Goal: Task Accomplishment & Management: Manage account settings

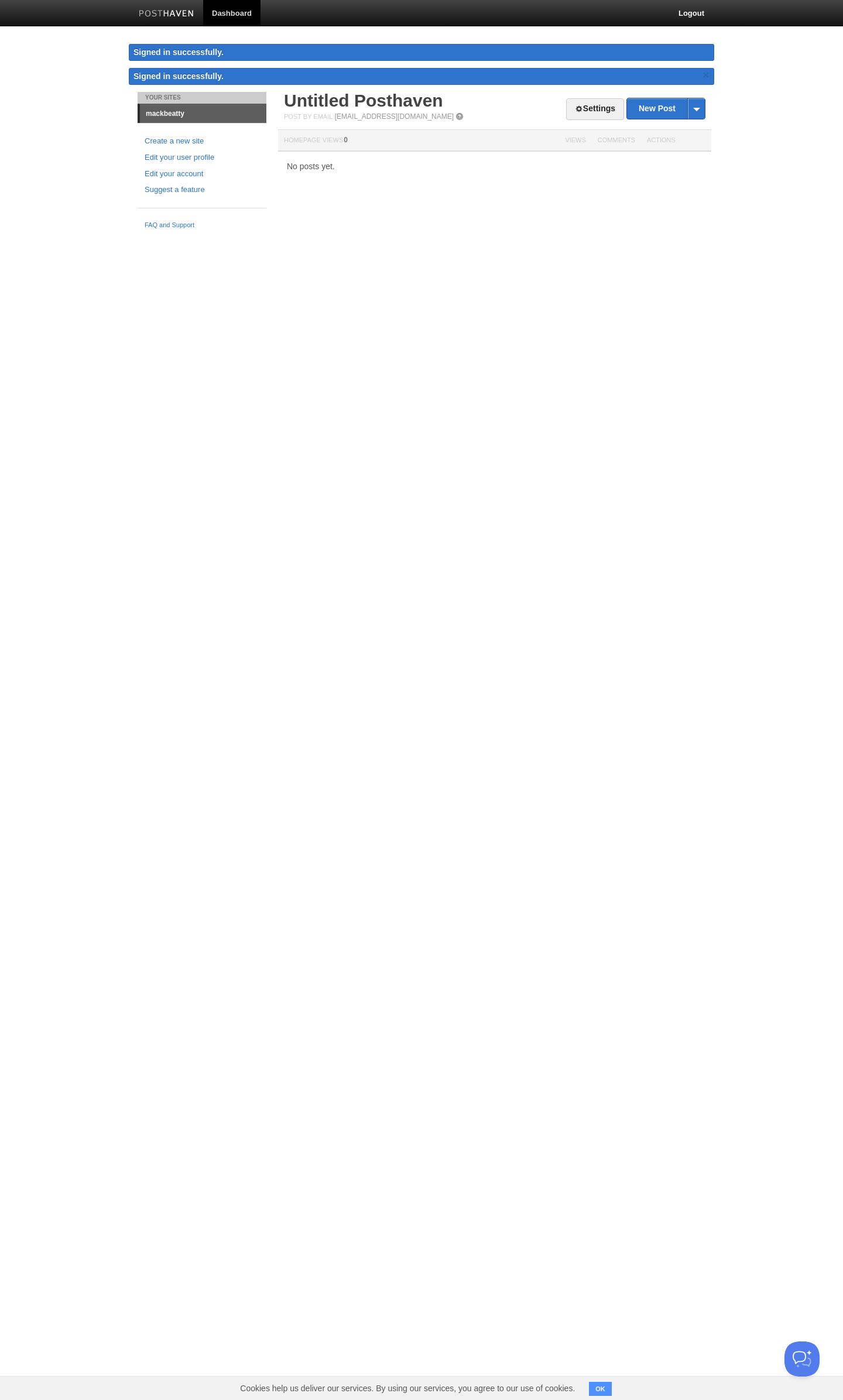
click at [511, 235] on html "Dashboard Logout Signed in successfully. Signed in successfully. × Your Sites m…" at bounding box center [421, 117] width 843 height 235
click at [180, 158] on ul "Create a new site Edit your user profile Edit your account Suggest a feature" at bounding box center [202, 165] width 129 height 61
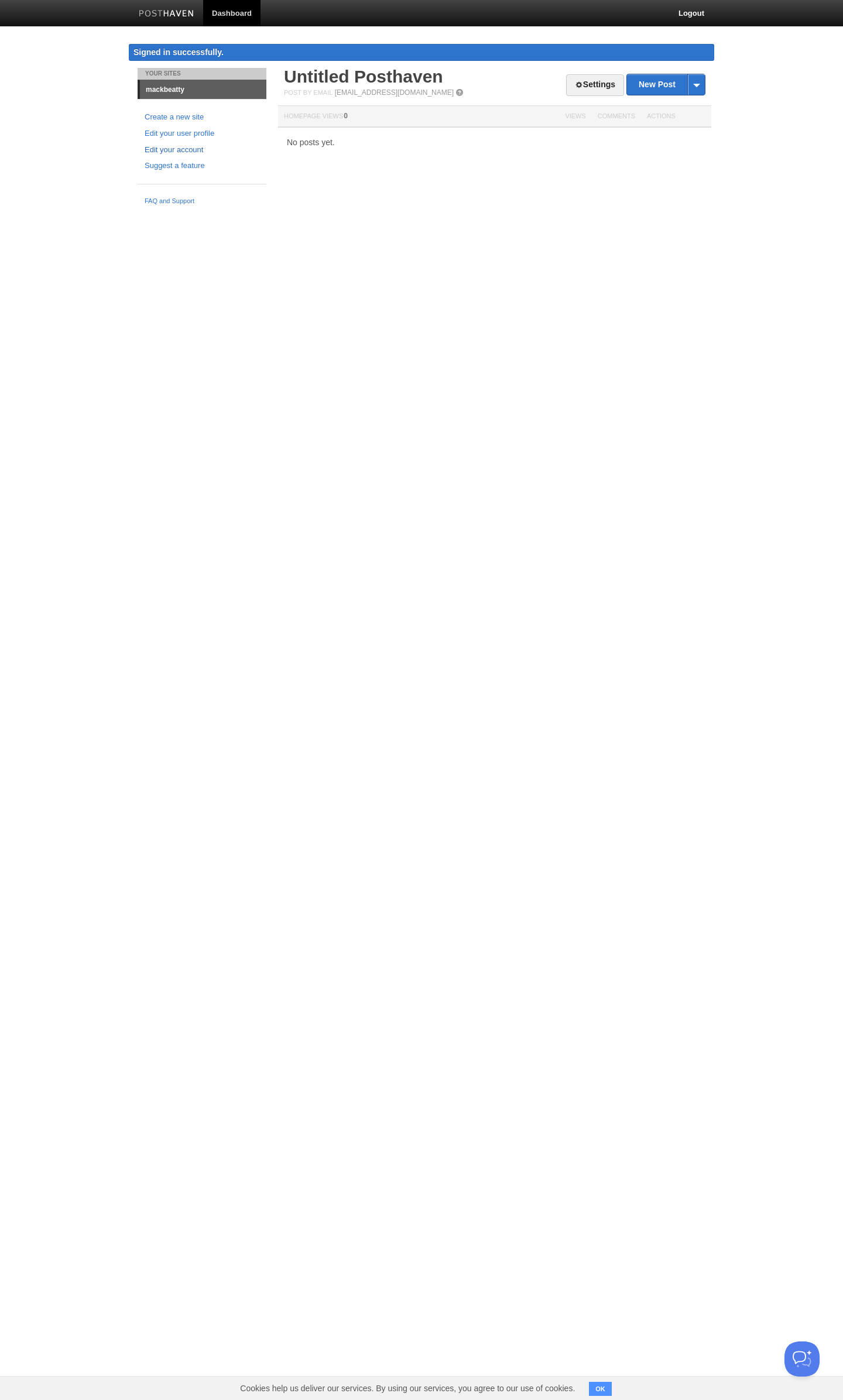
click at [185, 149] on link "Edit your account" at bounding box center [202, 150] width 115 height 12
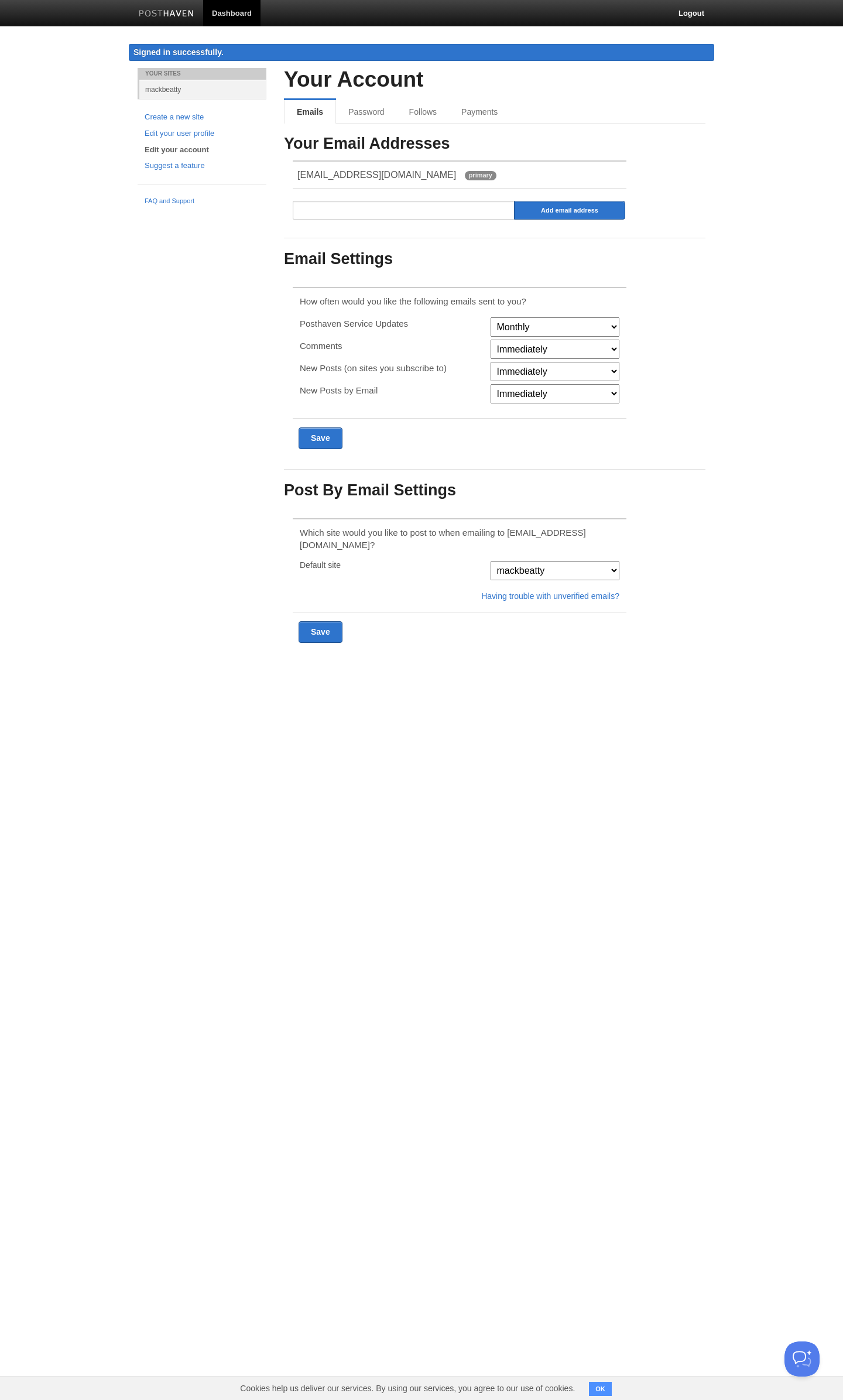
click at [579, 328] on select "Monthly Never" at bounding box center [555, 327] width 129 height 19
click at [661, 305] on div "Your Email Addresses [EMAIL_ADDRESS][DOMAIN_NAME] primary Add email address Ema…" at bounding box center [494, 317] width 421 height 364
click at [521, 352] on select "Immediately Never" at bounding box center [555, 349] width 129 height 19
select select "never"
click at [490, 340] on select "Immediately Never" at bounding box center [555, 349] width 129 height 19
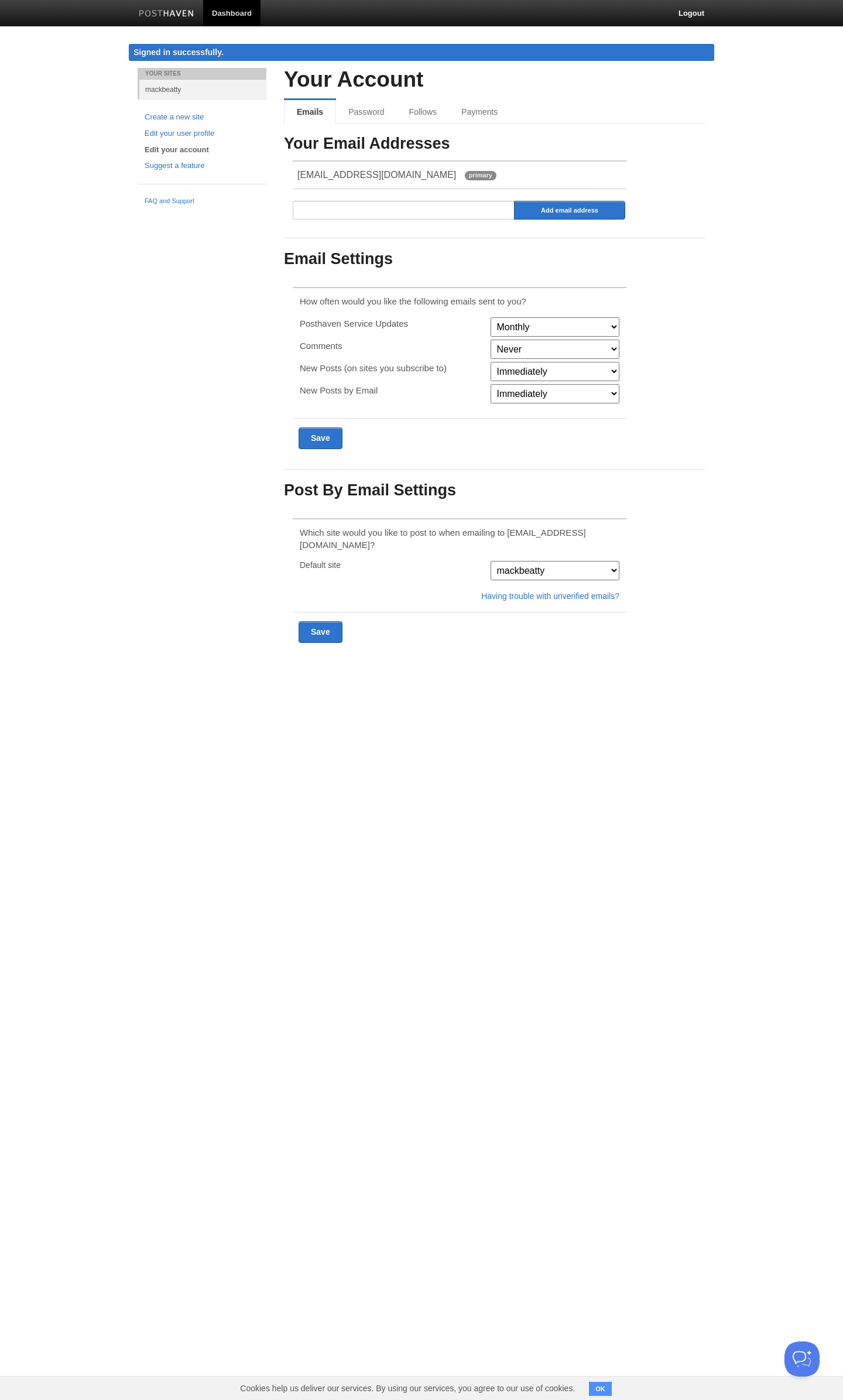
click at [664, 368] on div "Your Email Addresses [EMAIL_ADDRESS][DOMAIN_NAME] primary Add email address Ema…" at bounding box center [494, 317] width 421 height 364
click at [510, 372] on select "Immediately Never" at bounding box center [555, 371] width 129 height 19
select select "never"
click at [490, 362] on select "Immediately Never" at bounding box center [555, 371] width 129 height 19
drag, startPoint x: 323, startPoint y: 391, endPoint x: 374, endPoint y: 400, distance: 51.8
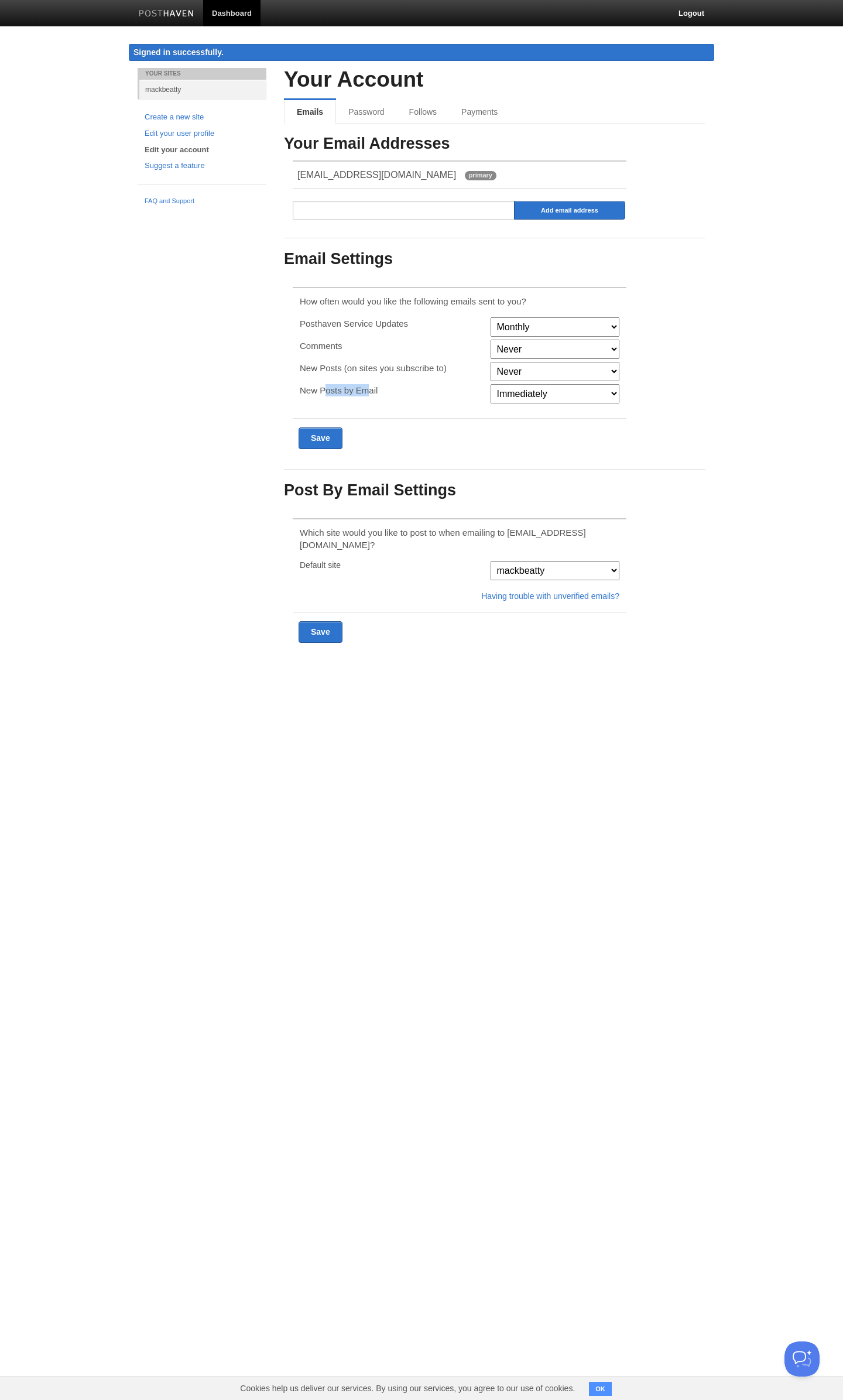
click at [372, 400] on div "New Posts by Email" at bounding box center [391, 395] width 190 height 22
click at [375, 400] on div "New Posts by Email" at bounding box center [391, 395] width 190 height 22
click at [561, 561] on select "mackbeatty" at bounding box center [555, 570] width 129 height 19
click at [676, 491] on h3 "Post By Email Settings" at bounding box center [494, 490] width 421 height 18
click at [318, 440] on input "Submit" at bounding box center [320, 438] width 44 height 21
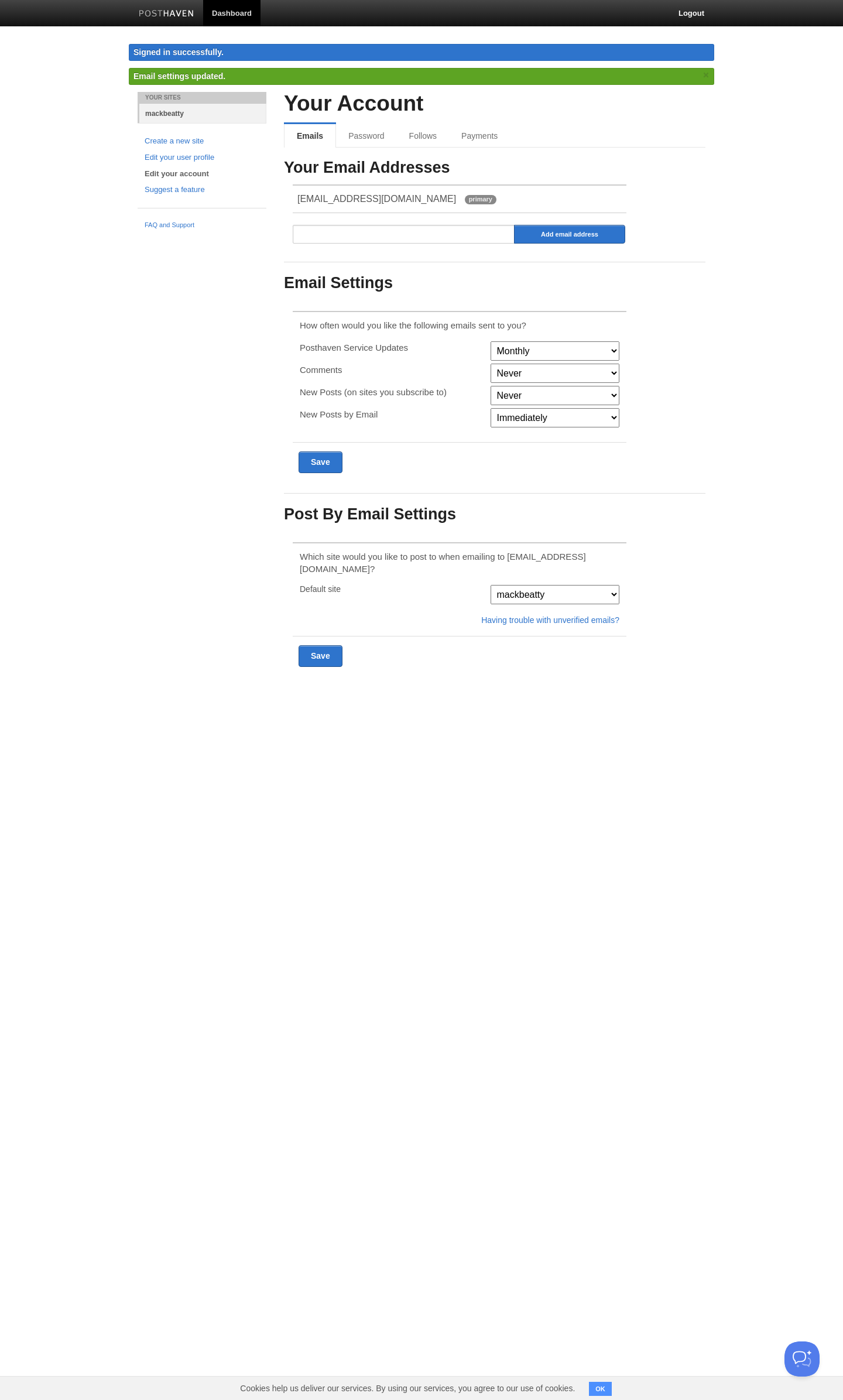
click at [168, 111] on link "mackbeatty" at bounding box center [203, 113] width 127 height 19
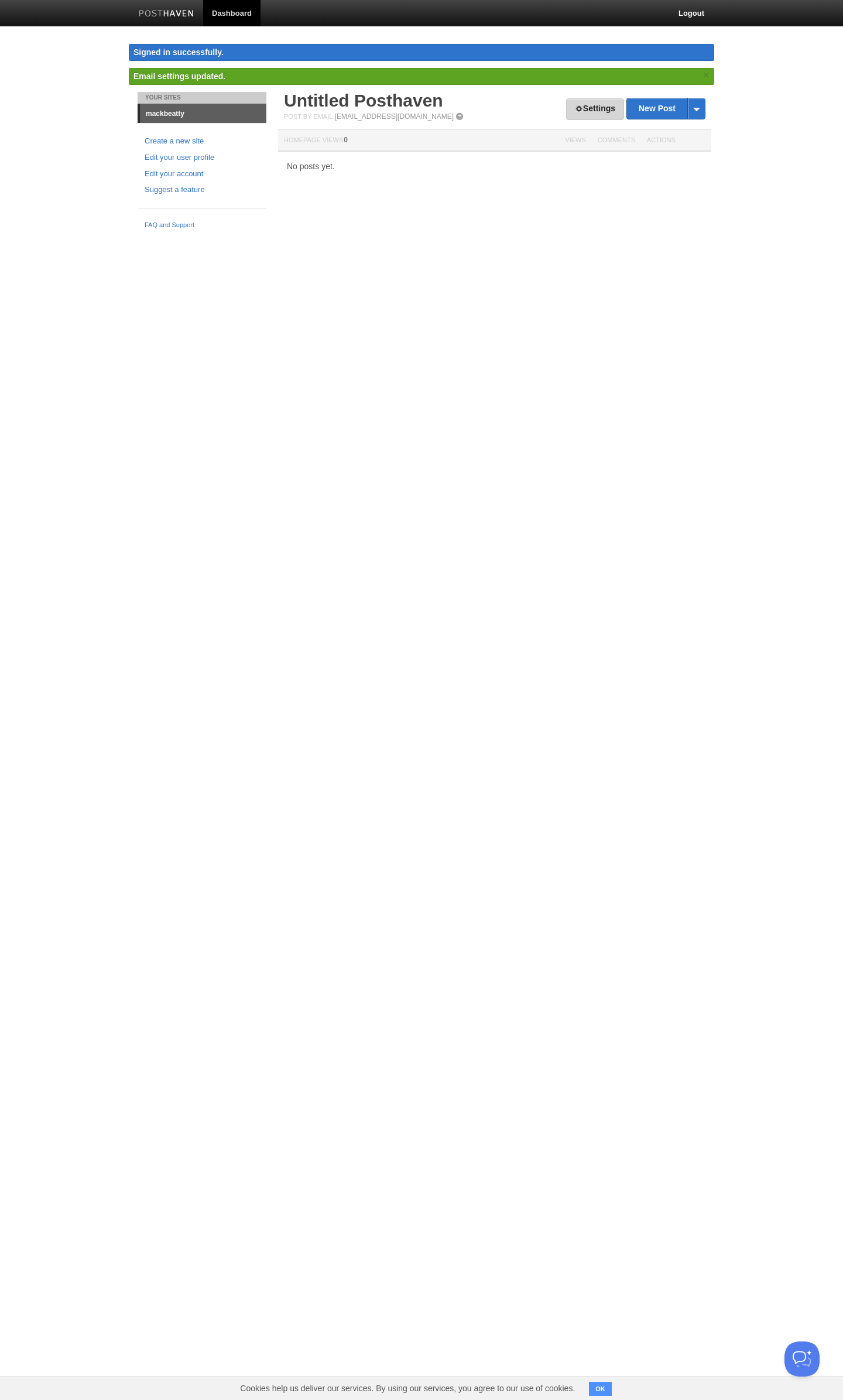
click at [598, 111] on link "Settings" at bounding box center [595, 109] width 58 height 21
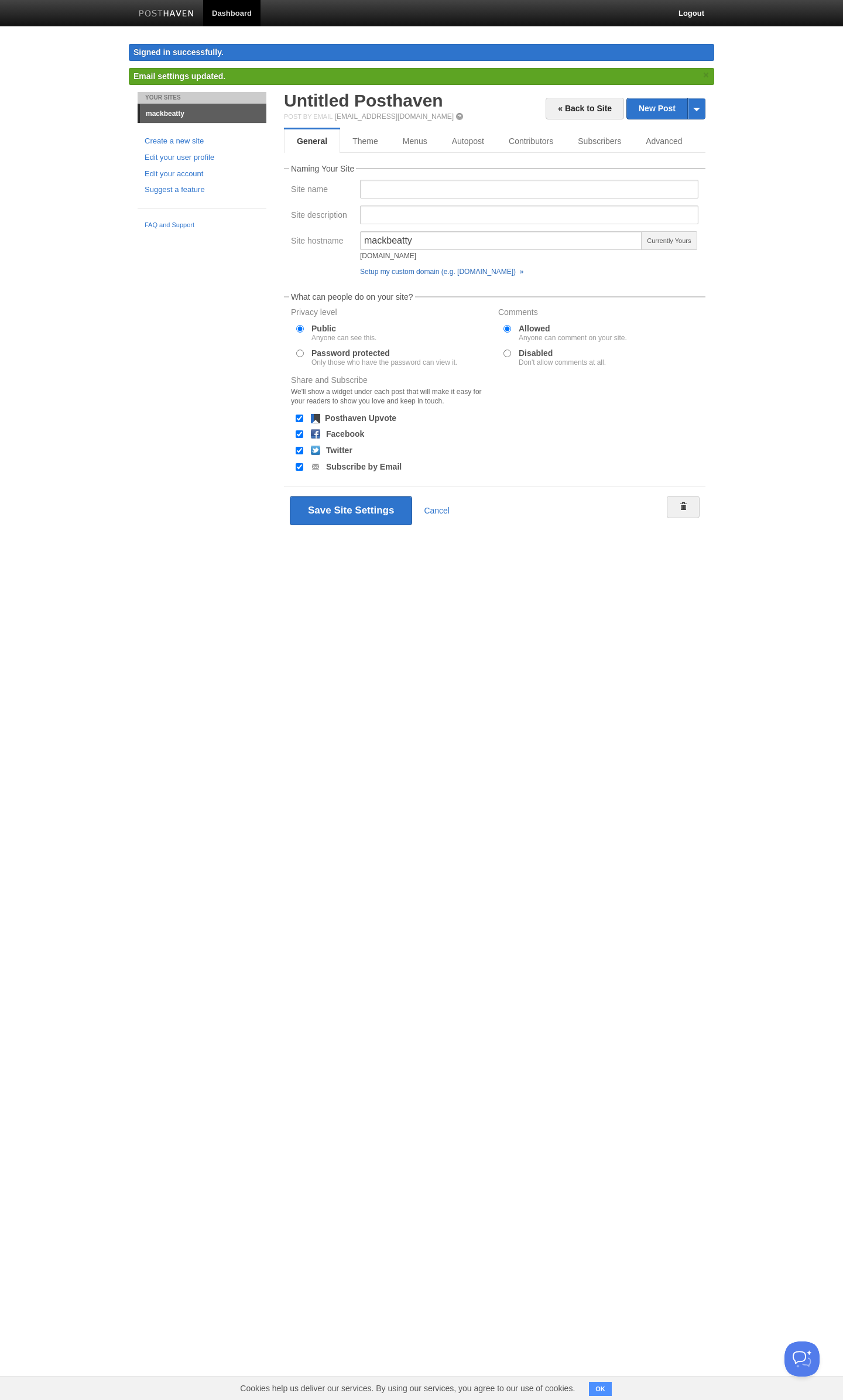
click at [431, 273] on link "Setup my custom domain (e.g. [DOMAIN_NAME]) »" at bounding box center [441, 272] width 163 height 8
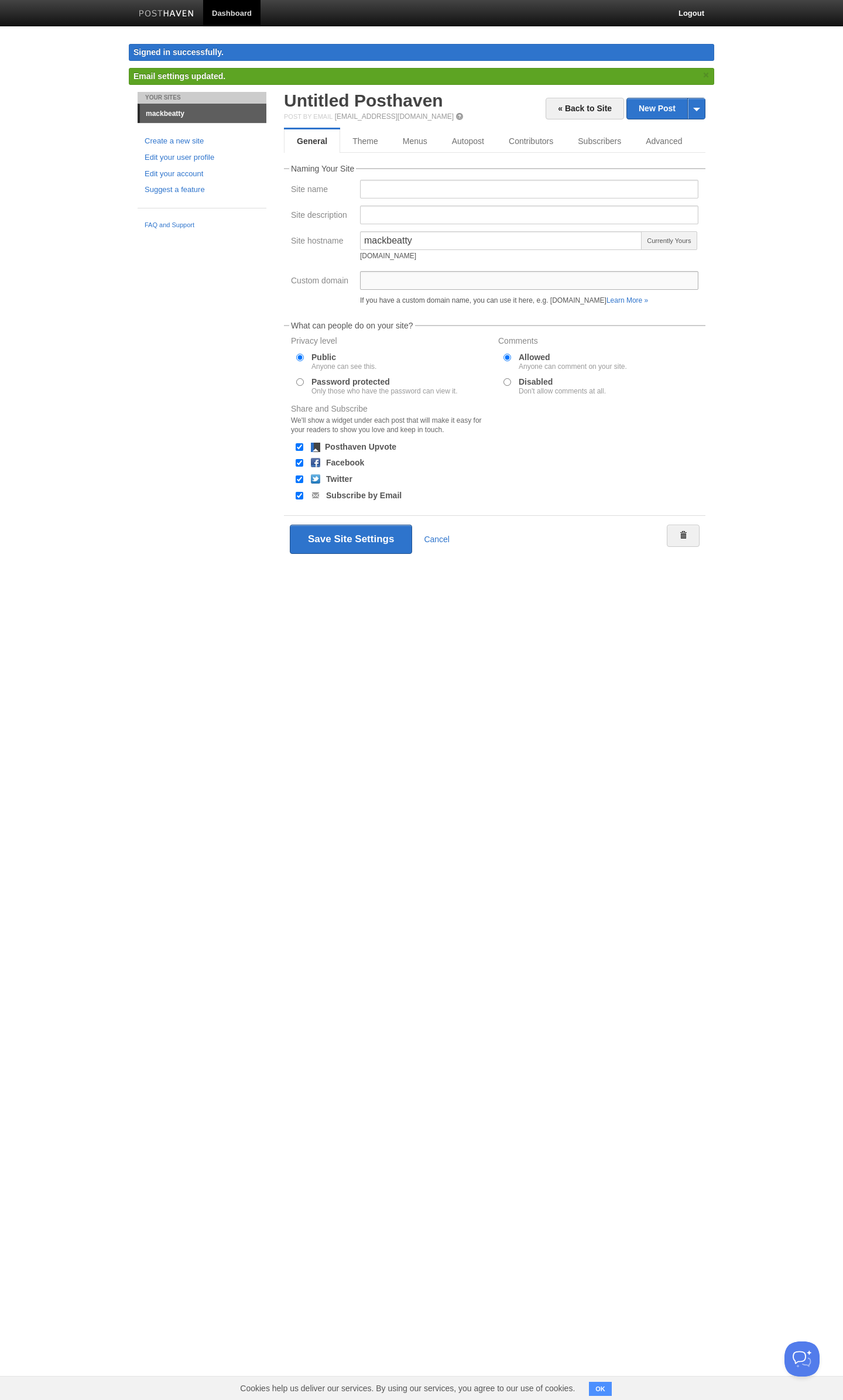
click at [427, 281] on div "If you have a custom domain name, you can use it here, e.g. [DOMAIN_NAME] Learn…" at bounding box center [529, 290] width 345 height 38
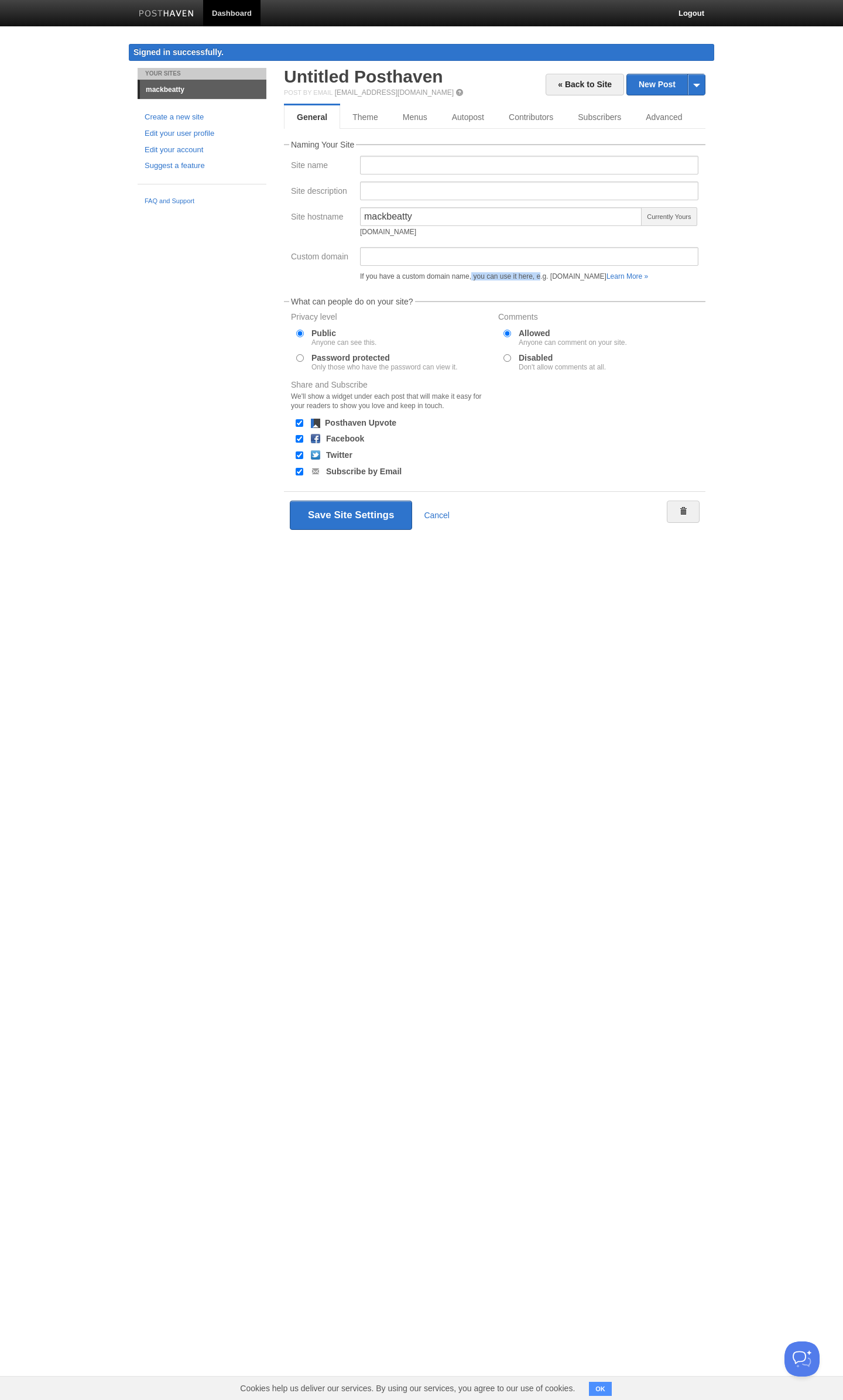
drag, startPoint x: 422, startPoint y: 276, endPoint x: 512, endPoint y: 282, distance: 90.2
click at [506, 282] on div "If you have a custom domain name, you can use it here, e.g. [DOMAIN_NAME] Learn…" at bounding box center [529, 266] width 345 height 38
click at [524, 281] on div "If you have a custom domain name, you can use it here, e.g. [DOMAIN_NAME] Learn…" at bounding box center [529, 266] width 345 height 38
drag, startPoint x: 495, startPoint y: 276, endPoint x: 558, endPoint y: 281, distance: 63.2
click at [558, 281] on div "If you have a custom domain name, you can use it here, e.g. [DOMAIN_NAME] Learn…" at bounding box center [529, 266] width 345 height 38
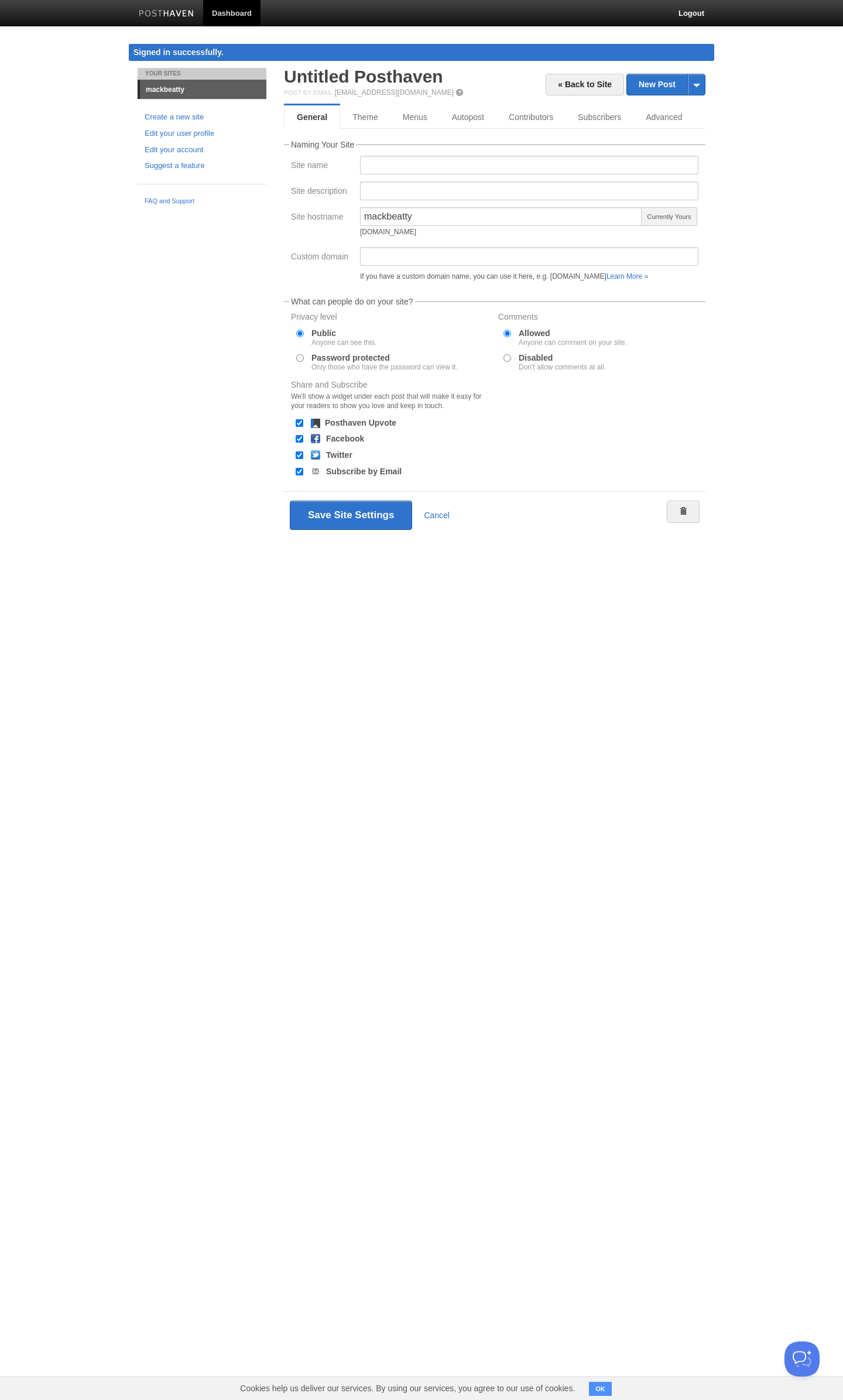
click at [579, 276] on div "If you have a custom domain name, you can use it here, e.g. [DOMAIN_NAME] Learn…" at bounding box center [529, 276] width 338 height 7
drag, startPoint x: 583, startPoint y: 282, endPoint x: 606, endPoint y: 278, distance: 23.3
click at [598, 279] on div "If you have a custom domain name, you can use it here, e.g. [DOMAIN_NAME] Learn…" at bounding box center [529, 266] width 345 height 38
click at [606, 278] on div "If you have a custom domain name, you can use it here, e.g. [DOMAIN_NAME] Learn…" at bounding box center [529, 276] width 338 height 7
click at [405, 249] on input "Custom domain" at bounding box center [529, 256] width 338 height 18
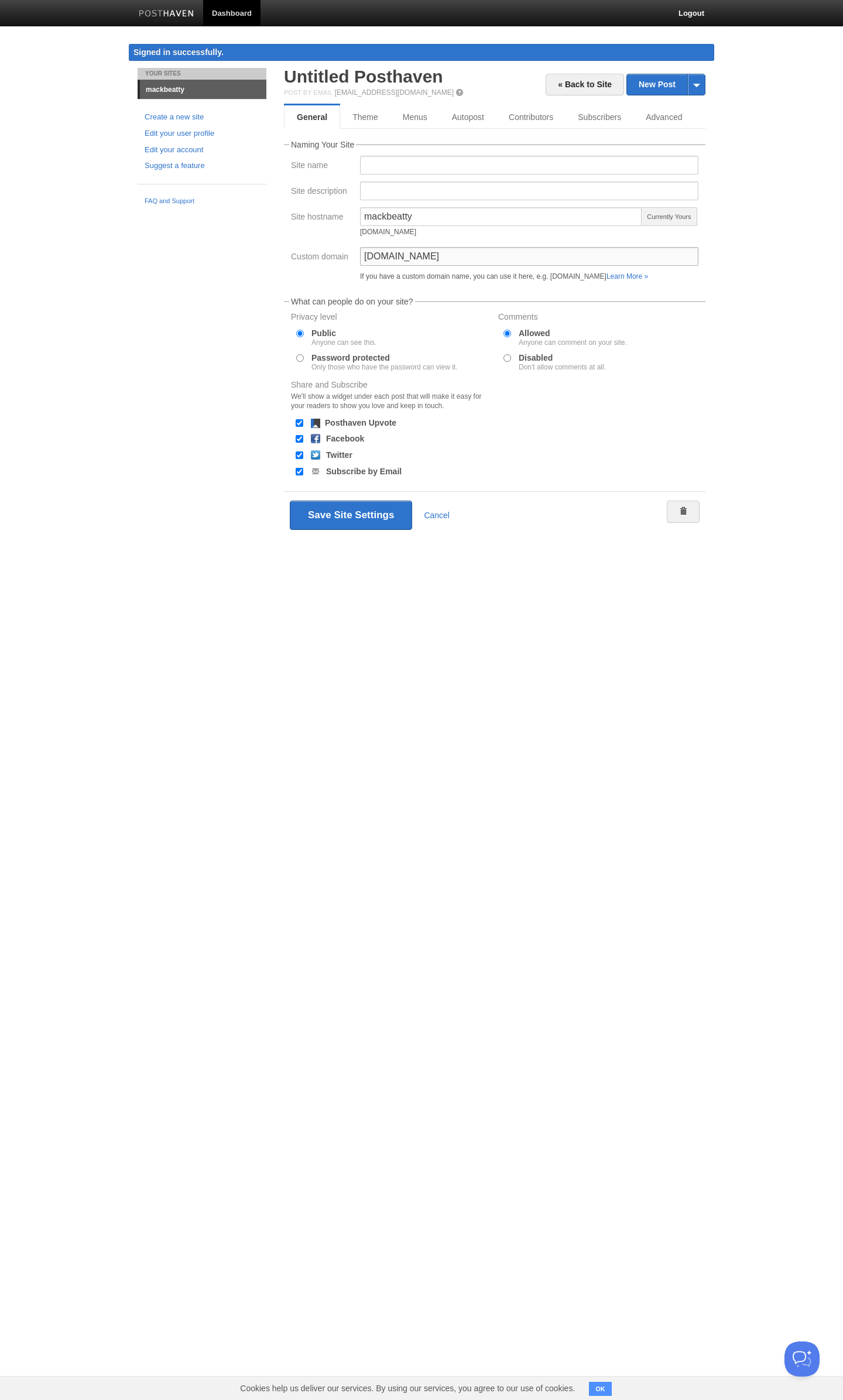
click at [367, 255] on input "[DOMAIN_NAME]" at bounding box center [529, 256] width 338 height 18
click at [394, 253] on input "[DOMAIN_NAME]" at bounding box center [529, 256] width 338 height 18
click at [437, 255] on input "[DOMAIN_NAME]" at bounding box center [529, 256] width 338 height 18
type input "[DOMAIN_NAME]"
click at [765, 268] on body "Dashboard Logout Signed in successfully. Signed in successfully. × Email settin…" at bounding box center [421, 286] width 843 height 573
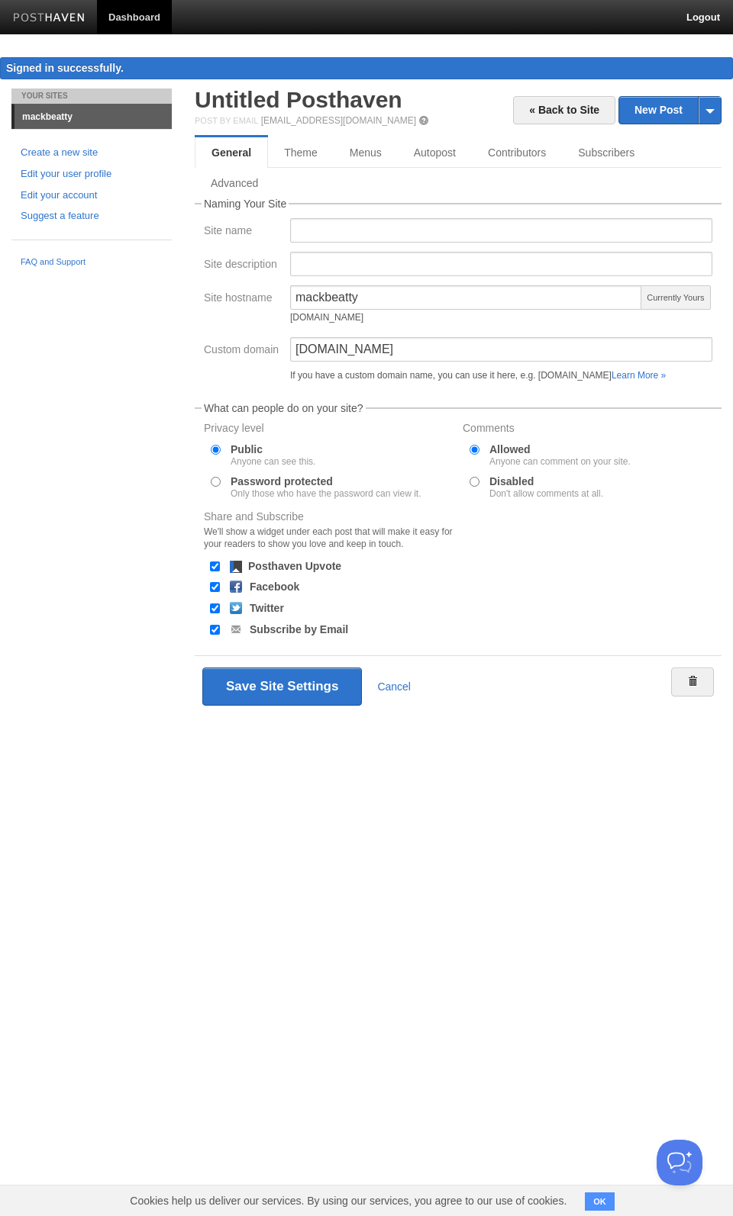
drag, startPoint x: 1065, startPoint y: 0, endPoint x: 390, endPoint y: 875, distance: 1105.0
click at [390, 762] on html "Dashboard Logout Signed in successfully. Signed in successfully. × Email settin…" at bounding box center [366, 381] width 733 height 762
drag, startPoint x: 372, startPoint y: 871, endPoint x: 336, endPoint y: 872, distance: 36.7
click at [336, 762] on html "Dashboard Logout Signed in successfully. Signed in successfully. × Email settin…" at bounding box center [366, 381] width 733 height 762
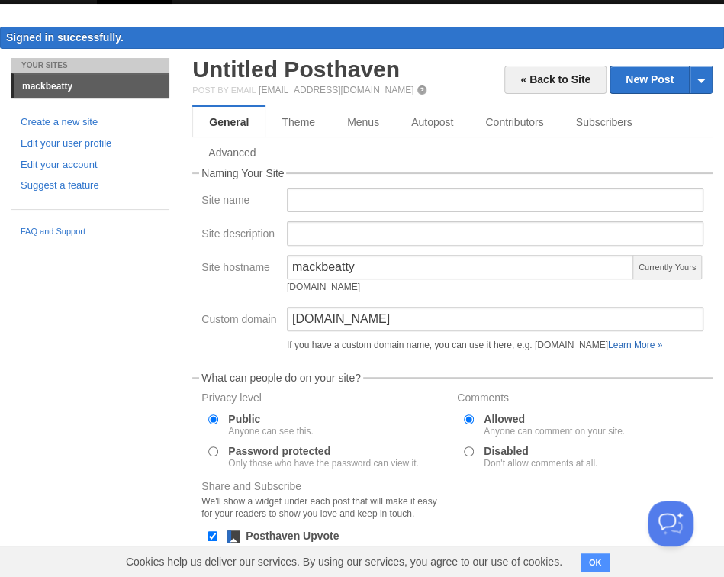
scroll to position [185, 0]
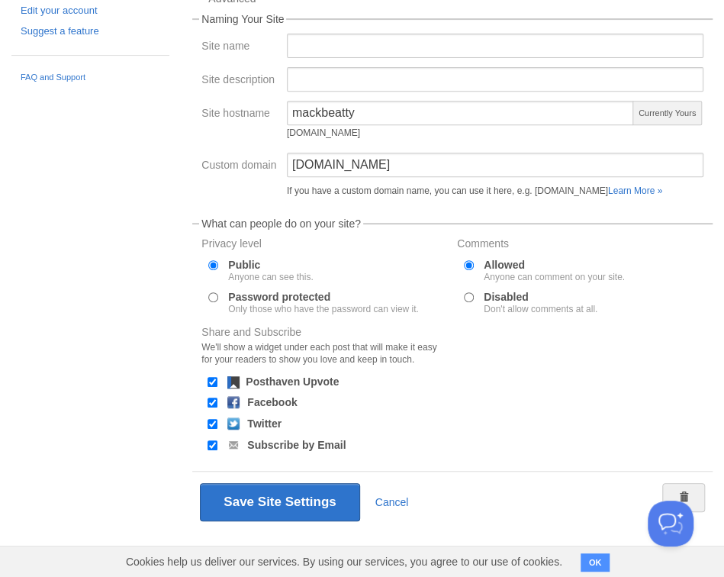
click at [92, 369] on div "Your Sites mackbeatty Create a new site Edit your user profile Edit your accoun…" at bounding box center [362, 241] width 724 height 674
click at [469, 296] on input "Disabled Don't allow comments at all." at bounding box center [469, 297] width 10 height 10
radio input "true"
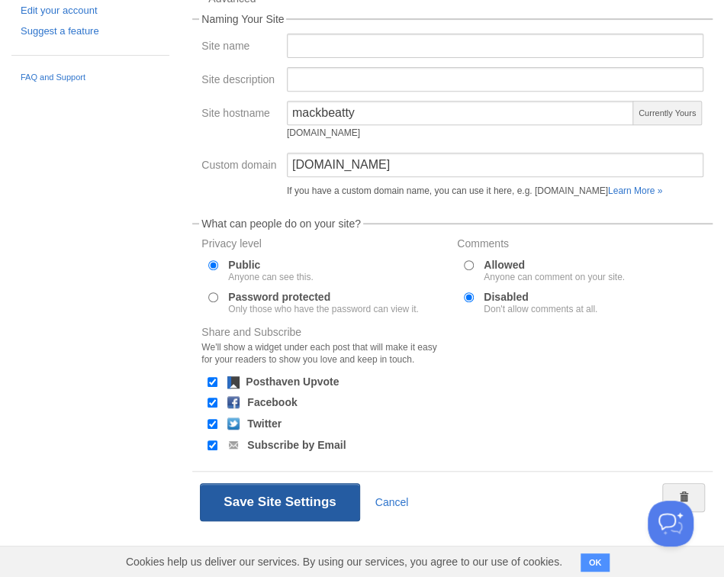
click at [310, 502] on button "Save Site Settings" at bounding box center [279, 502] width 159 height 38
click at [308, 500] on button "Save Site Settings" at bounding box center [279, 502] width 159 height 38
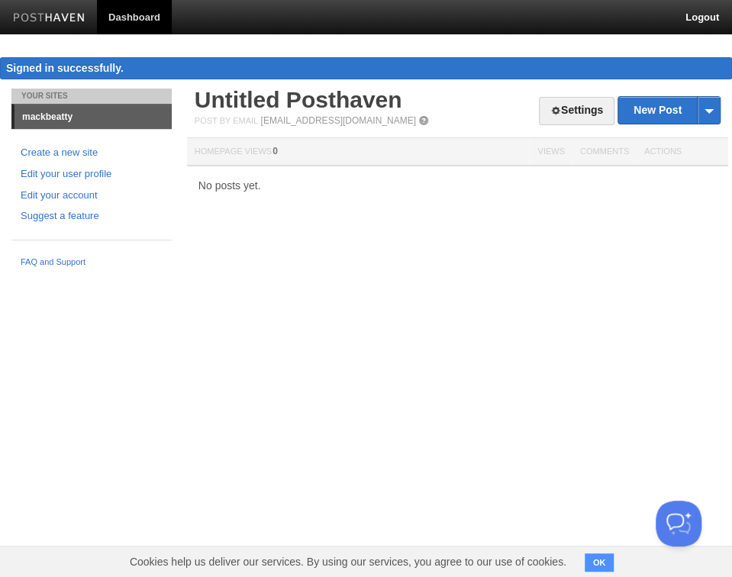
click at [301, 275] on html "Dashboard Logout Signed in successfully. Signed in successfully. × Email settin…" at bounding box center [366, 137] width 732 height 275
click at [362, 241] on div "Your Sites mackbeatty Create a new site Edit your user profile Edit your accoun…" at bounding box center [366, 182] width 732 height 186
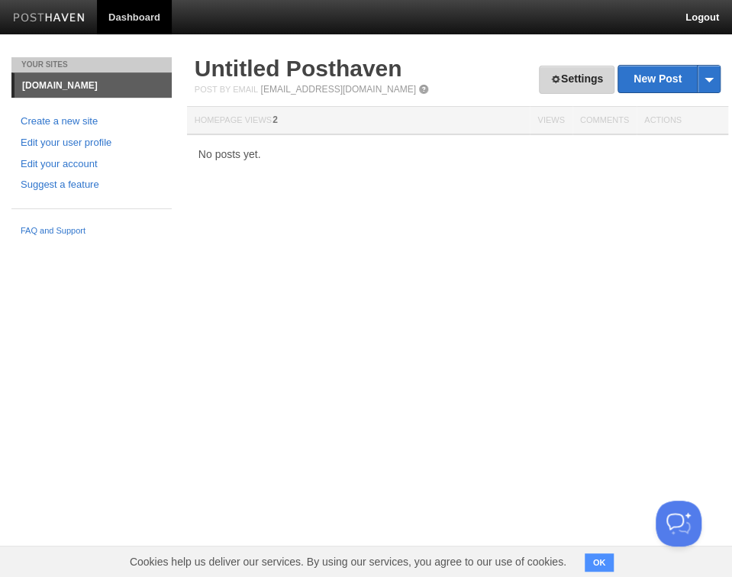
click at [563, 81] on link "Settings" at bounding box center [577, 80] width 76 height 28
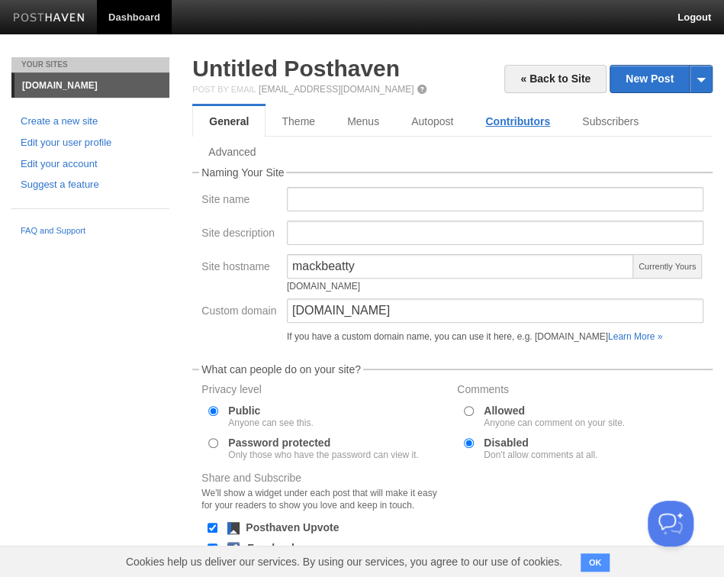
click at [499, 125] on link "Contributors" at bounding box center [517, 121] width 97 height 31
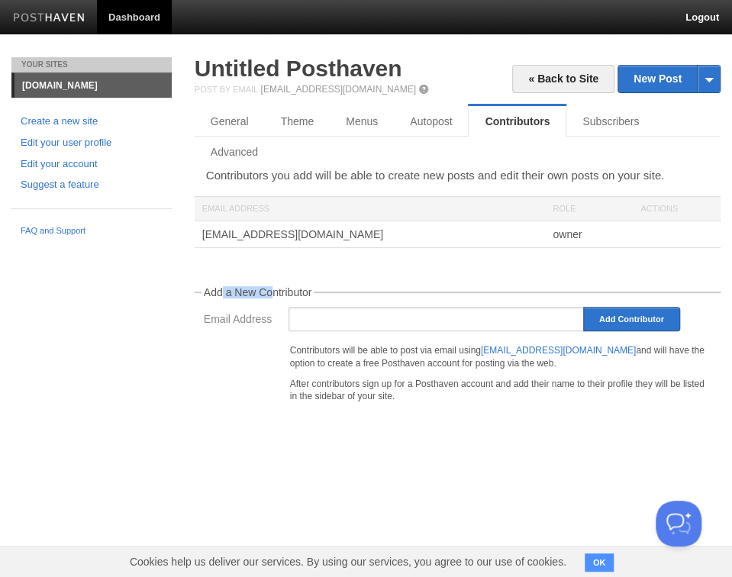
drag, startPoint x: 223, startPoint y: 291, endPoint x: 272, endPoint y: 291, distance: 48.8
click at [271, 291] on legend "Add a New Contributor" at bounding box center [257, 292] width 113 height 11
click at [272, 291] on legend "Add a New Contributor" at bounding box center [257, 292] width 113 height 11
drag, startPoint x: 301, startPoint y: 344, endPoint x: 391, endPoint y: 347, distance: 90.9
click at [369, 347] on p "Contributors will be able to post via email using post@mackbeatty.posthaven.com…" at bounding box center [500, 357] width 421 height 26
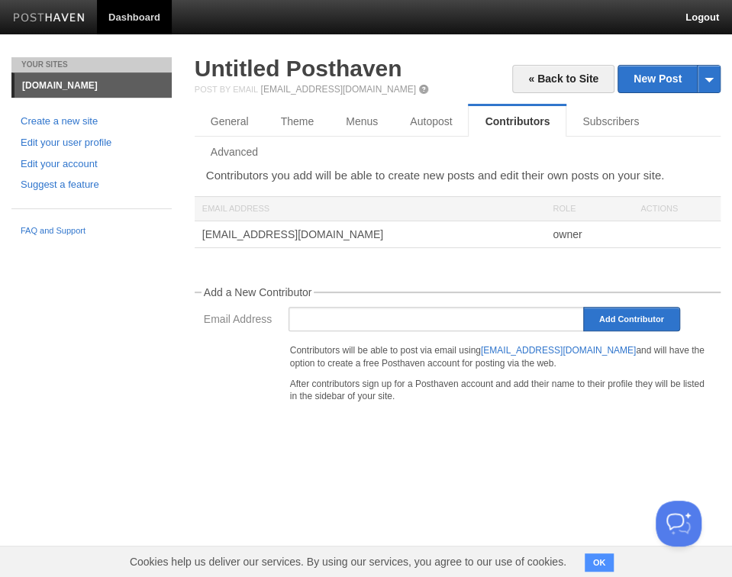
click at [405, 346] on p "Contributors will be able to post via email using post@mackbeatty.posthaven.com…" at bounding box center [500, 357] width 421 height 26
click at [414, 315] on input "Email Address" at bounding box center [436, 319] width 296 height 24
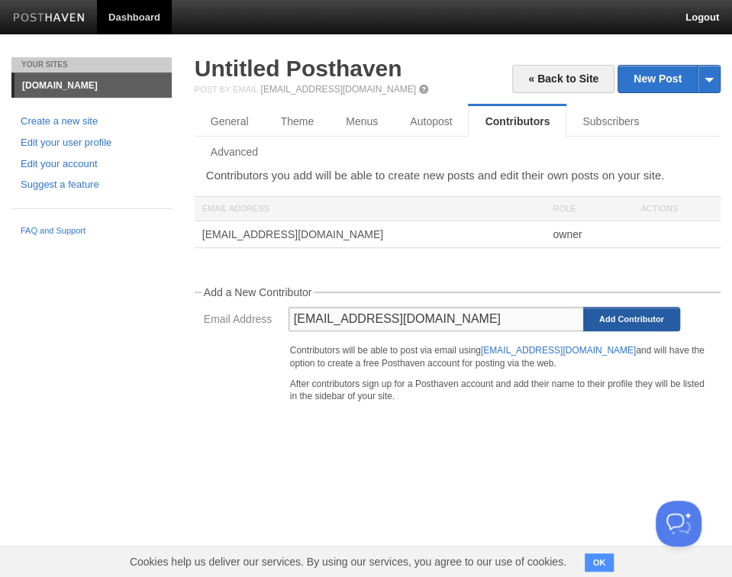
type input "mackpersonal1@gmail.com"
click at [631, 317] on input "Add Contributor" at bounding box center [631, 319] width 97 height 24
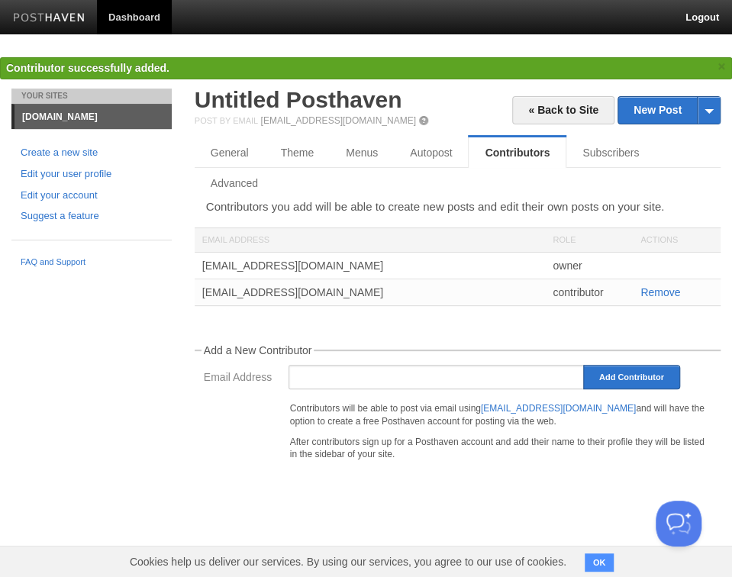
click at [580, 288] on div "contributor" at bounding box center [589, 292] width 88 height 26
click at [539, 314] on div at bounding box center [457, 314] width 549 height 1
click at [431, 156] on link "Autopost" at bounding box center [433, 152] width 79 height 31
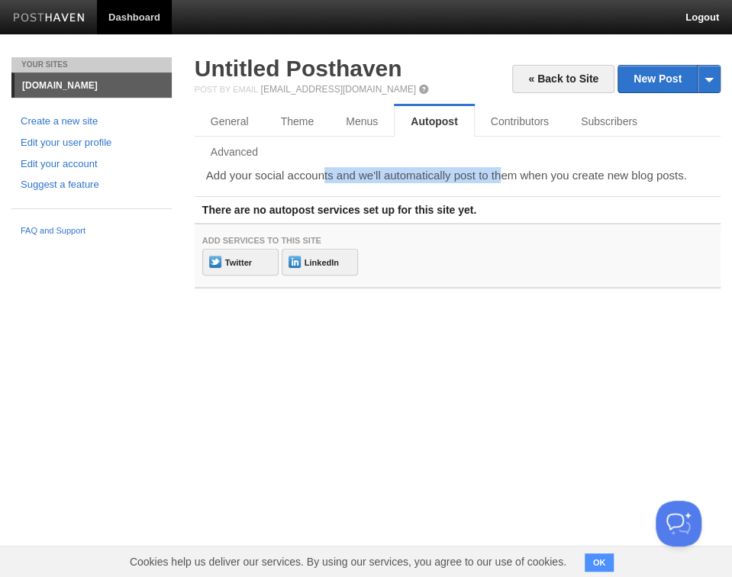
drag, startPoint x: 302, startPoint y: 174, endPoint x: 527, endPoint y: 174, distance: 224.3
click at [478, 175] on p "Add your social accounts and we'll automatically post to them when you create n…" at bounding box center [457, 175] width 503 height 16
click at [527, 174] on p "Add your social accounts and we'll automatically post to them when you create n…" at bounding box center [457, 175] width 503 height 16
drag, startPoint x: 465, startPoint y: 174, endPoint x: 566, endPoint y: 179, distance: 100.8
click at [549, 178] on p "Add your social accounts and we'll automatically post to them when you create n…" at bounding box center [457, 175] width 503 height 16
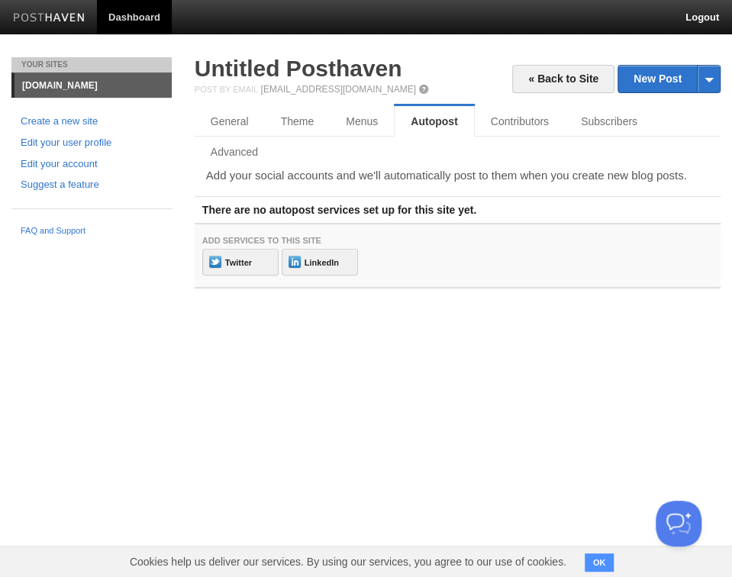
click at [575, 172] on p "Add your social accounts and we'll automatically post to them when you create n…" at bounding box center [457, 175] width 503 height 16
drag, startPoint x: 501, startPoint y: 176, endPoint x: 614, endPoint y: 177, distance: 112.9
click at [553, 177] on p "Add your social accounts and we'll automatically post to them when you create n…" at bounding box center [457, 175] width 503 height 16
click at [614, 177] on p "Add your social accounts and we'll automatically post to them when you create n…" at bounding box center [457, 175] width 503 height 16
click at [354, 118] on link "Menus" at bounding box center [363, 121] width 66 height 31
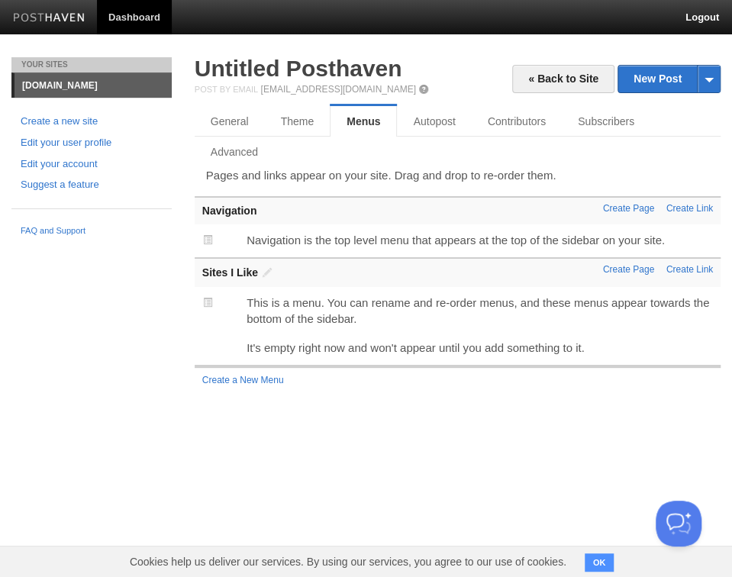
click at [325, 423] on html "Dashboard Logout Contributor successfully added. × Your Sites blog.mackenziebea…" at bounding box center [366, 211] width 732 height 423
click at [376, 423] on html "Dashboard Logout Contributor successfully added. × Your Sites blog.mackenziebea…" at bounding box center [366, 211] width 732 height 423
drag, startPoint x: 283, startPoint y: 241, endPoint x: 392, endPoint y: 246, distance: 109.2
click at [386, 246] on p "Navigation is the top level menu that appears at the top of the sidebar on your…" at bounding box center [479, 240] width 466 height 16
click at [392, 246] on p "Navigation is the top level menu that appears at the top of the sidebar on your…" at bounding box center [479, 240] width 466 height 16
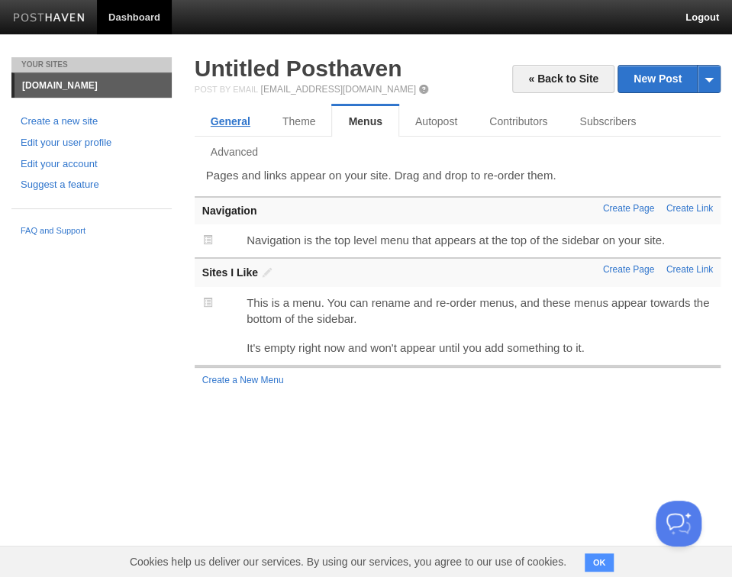
click at [235, 121] on link "General" at bounding box center [231, 121] width 72 height 31
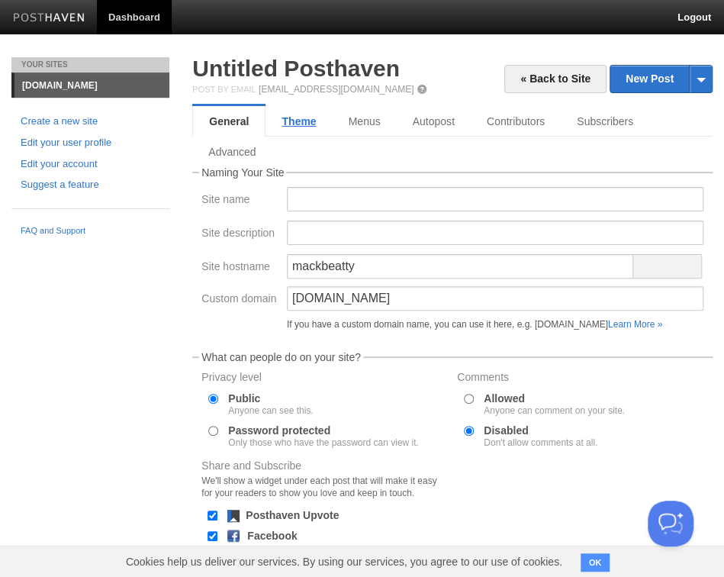
click at [304, 118] on link "Theme" at bounding box center [299, 121] width 66 height 31
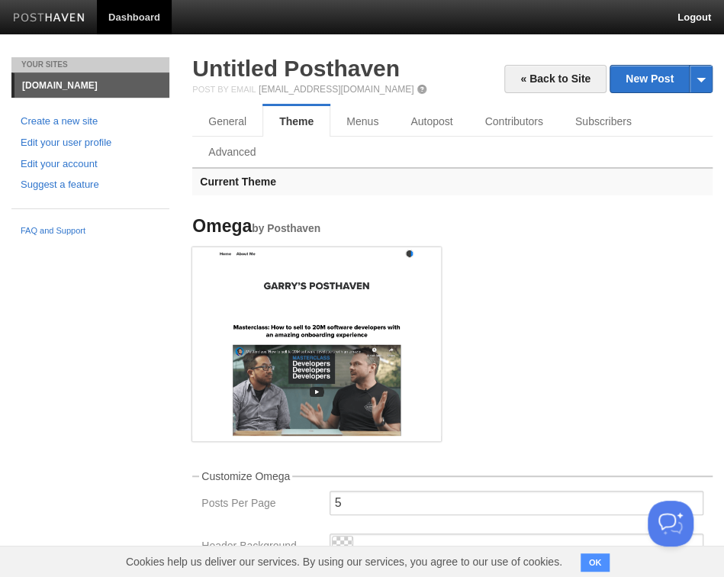
click at [255, 177] on h3 "Current Theme" at bounding box center [452, 181] width 520 height 28
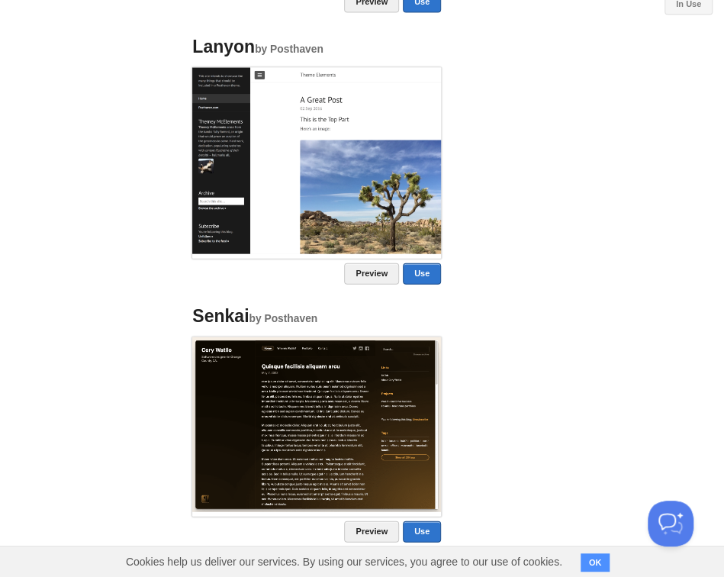
scroll to position [1244, 0]
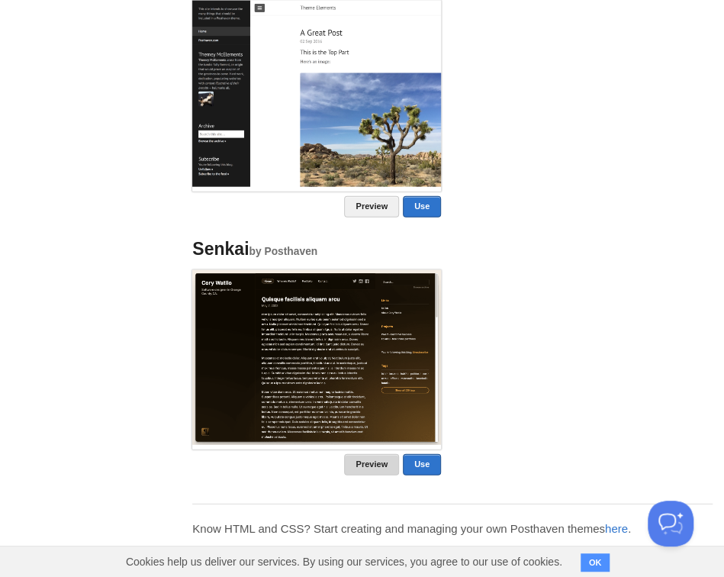
click at [369, 465] on link "Preview" at bounding box center [371, 464] width 55 height 21
click at [349, 365] on img at bounding box center [316, 357] width 249 height 175
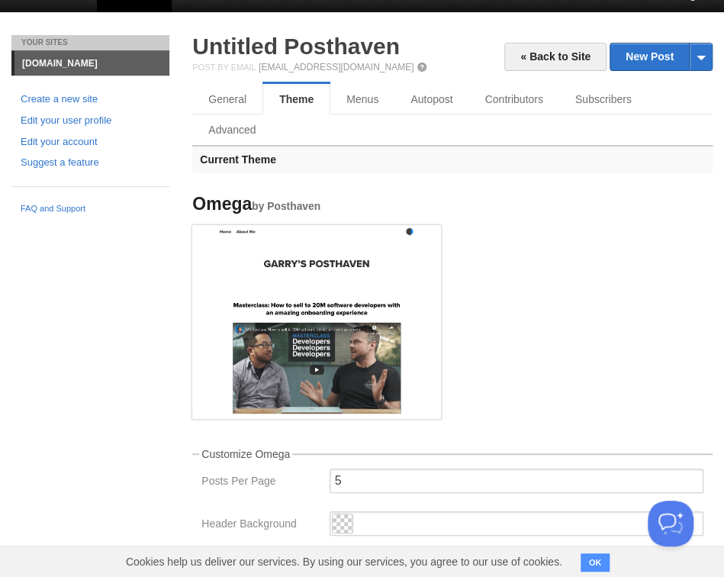
scroll to position [0, 0]
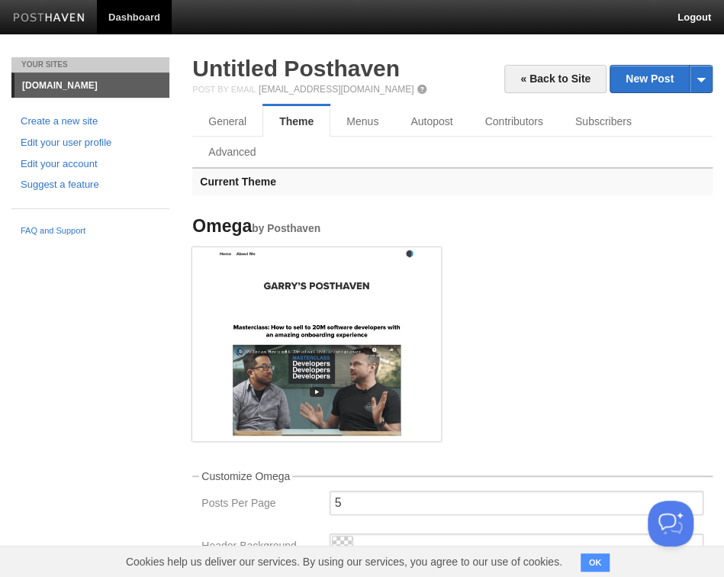
click at [70, 85] on link "[DOMAIN_NAME]" at bounding box center [91, 85] width 155 height 24
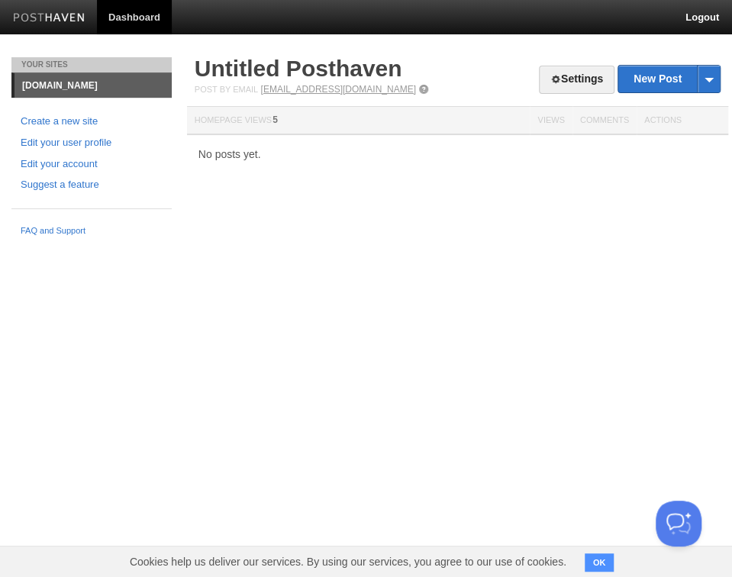
click at [266, 89] on link "[EMAIL_ADDRESS][DOMAIN_NAME]" at bounding box center [337, 89] width 155 height 11
click at [581, 79] on link "Settings" at bounding box center [577, 80] width 76 height 28
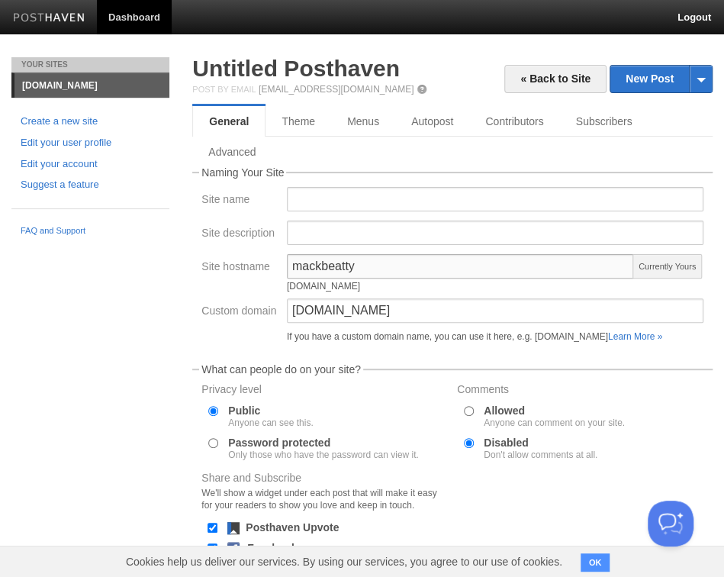
click at [368, 266] on input "mackbeatty" at bounding box center [460, 266] width 347 height 24
drag, startPoint x: 320, startPoint y: 310, endPoint x: 407, endPoint y: 314, distance: 86.3
click at [407, 314] on input "[DOMAIN_NAME]" at bounding box center [495, 310] width 417 height 24
drag, startPoint x: 387, startPoint y: 265, endPoint x: 298, endPoint y: 257, distance: 88.8
click at [298, 257] on input "mackbeatty" at bounding box center [460, 266] width 347 height 24
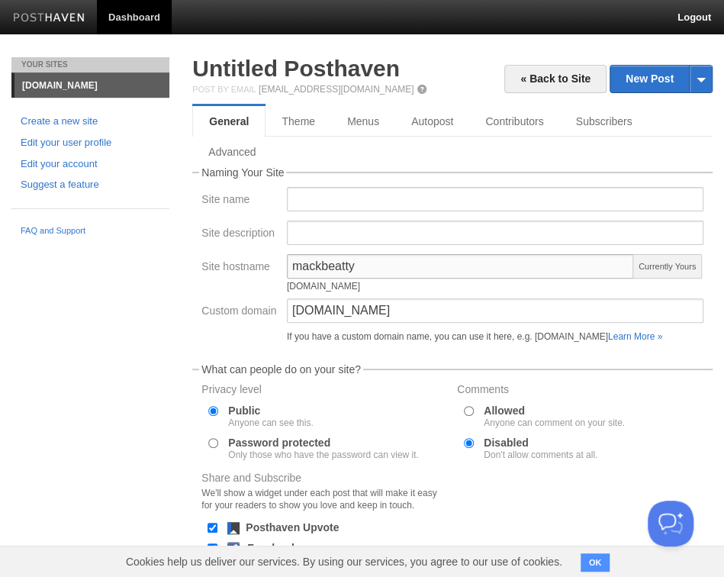
click at [369, 258] on input "mackbeatty" at bounding box center [460, 266] width 347 height 24
drag, startPoint x: 347, startPoint y: 263, endPoint x: 274, endPoint y: 256, distance: 73.5
click at [274, 256] on div "Site hostname mackbeatty mackbeatty.posthaven.com Currently Yours" at bounding box center [452, 276] width 511 height 44
paste input "enzie"
type input "mackenziebeatty"
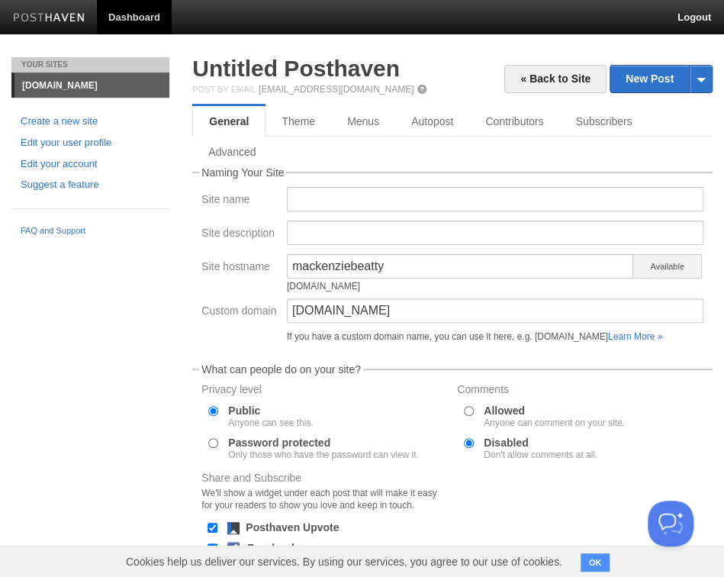
click at [633, 288] on div "mackenziebeatty.posthaven.com" at bounding box center [460, 286] width 347 height 9
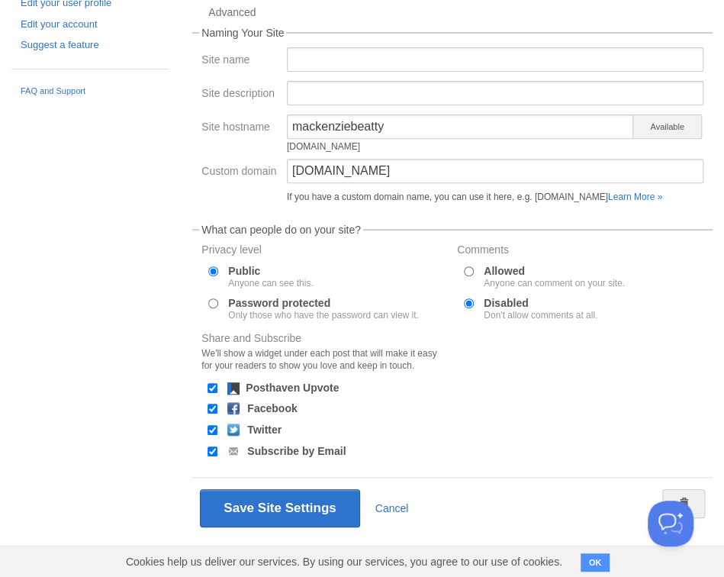
scroll to position [146, 0]
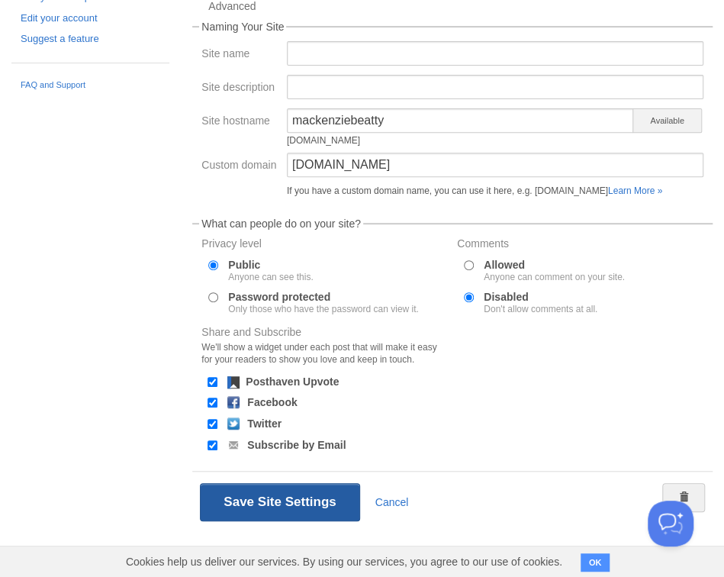
click at [276, 493] on button "Save Site Settings" at bounding box center [279, 502] width 159 height 38
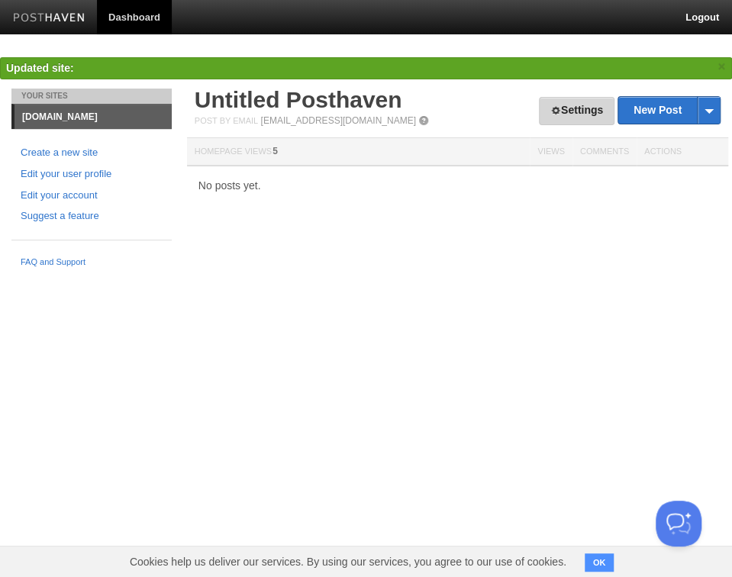
click at [575, 108] on link "Settings" at bounding box center [577, 111] width 76 height 28
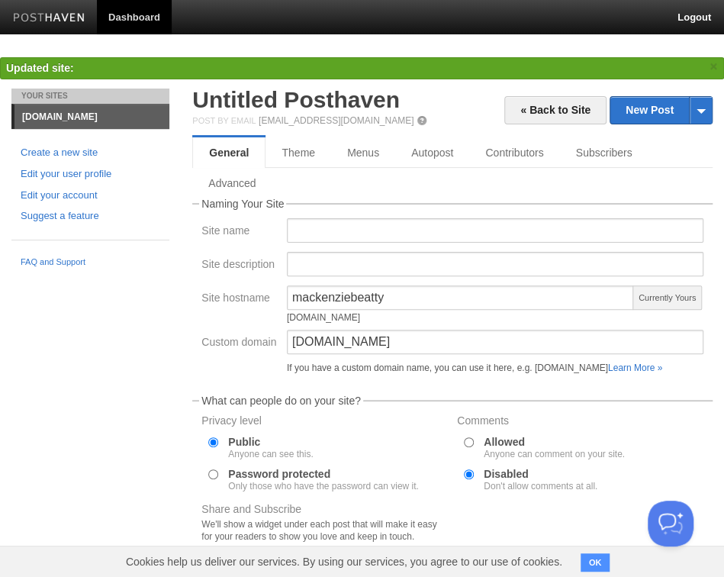
click at [105, 380] on div "Your Sites blog.mackenziebeatty.com Create a new site Edit your user profile Ed…" at bounding box center [362, 422] width 724 height 666
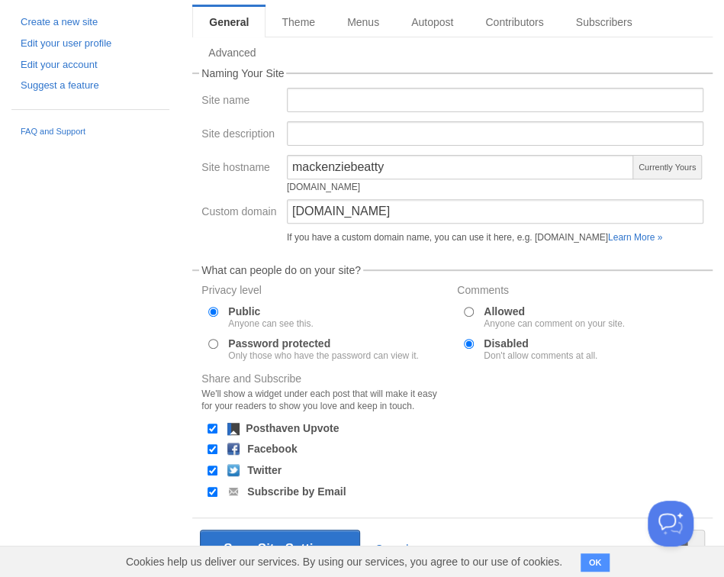
scroll to position [146, 0]
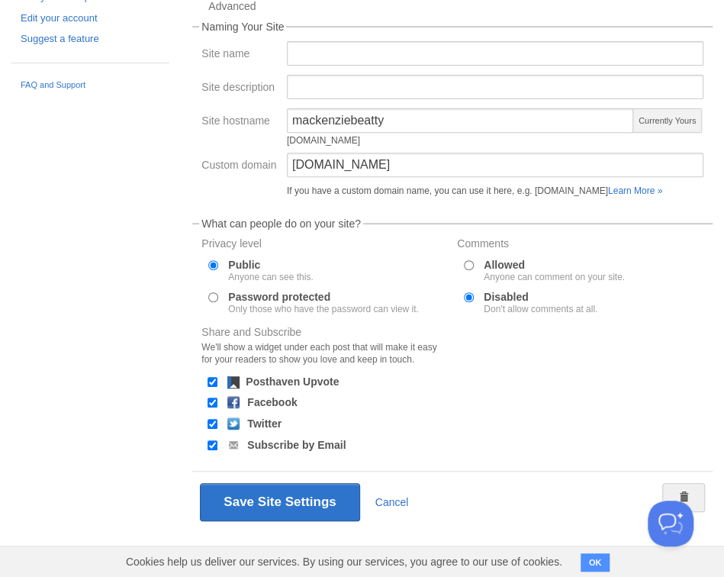
click at [49, 353] on div "Your Sites blog.mackenziebeatty.com Create a new site Edit your user profile Ed…" at bounding box center [362, 244] width 724 height 666
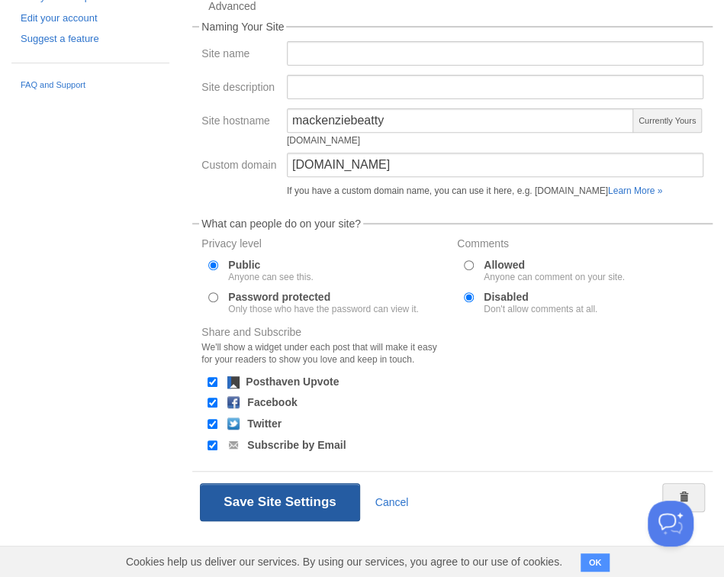
click at [273, 508] on button "Save Site Settings" at bounding box center [279, 502] width 159 height 38
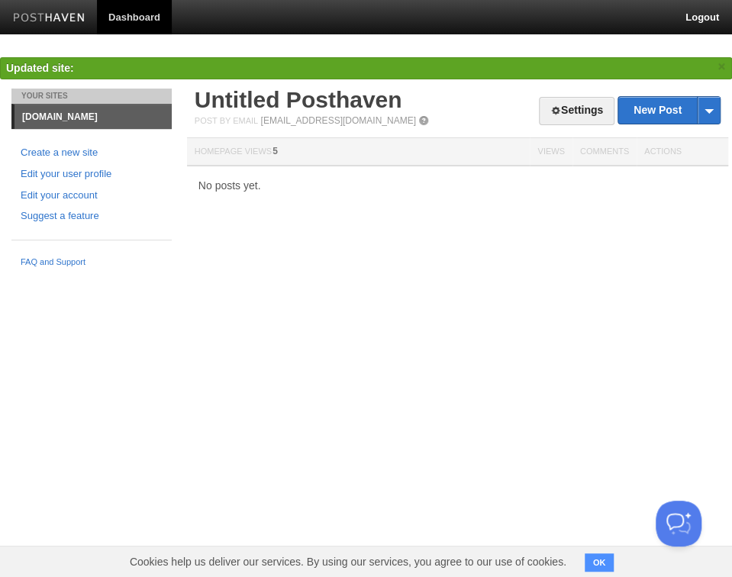
click at [69, 275] on html "Dashboard Logout Contributor successfully added. × Updated site: × Updated site…" at bounding box center [366, 137] width 732 height 275
click at [121, 275] on html "Dashboard Logout Contributor successfully added. × Updated site: × Updated site…" at bounding box center [366, 137] width 732 height 275
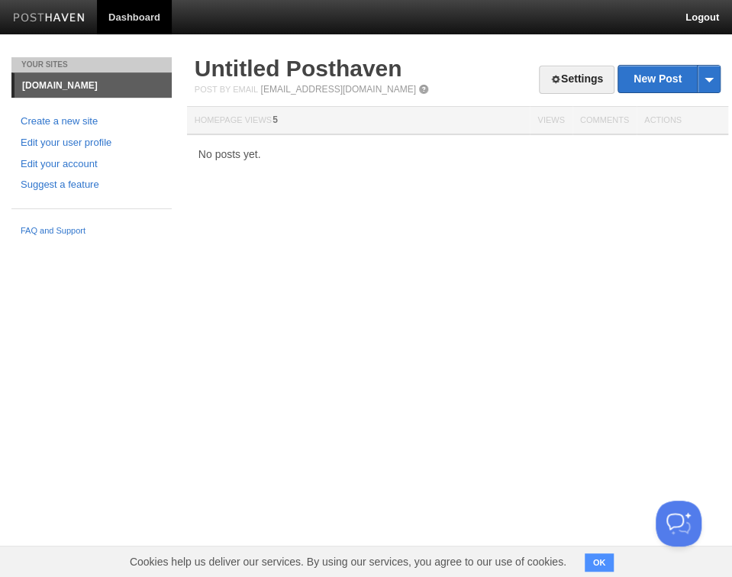
click at [234, 243] on html "Dashboard Logout Contributor successfully added. × Updated site: × Updated site…" at bounding box center [366, 121] width 732 height 243
